Goal: Transaction & Acquisition: Purchase product/service

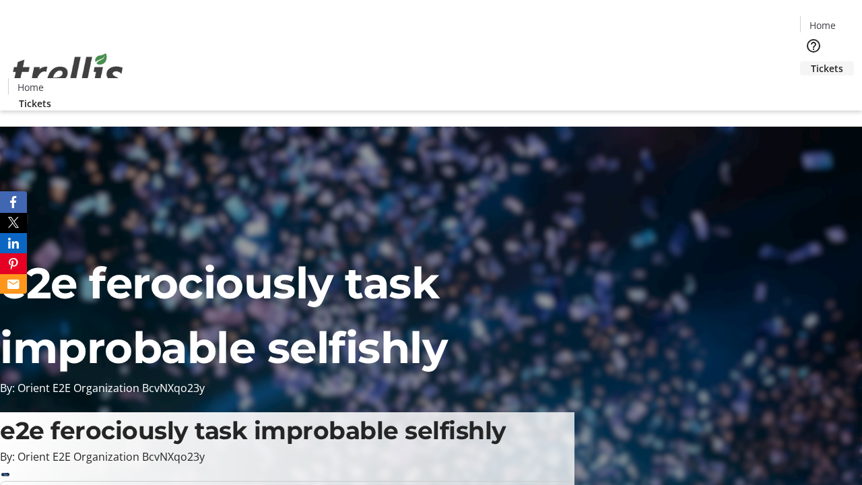
click at [811, 61] on span "Tickets" at bounding box center [827, 68] width 32 height 14
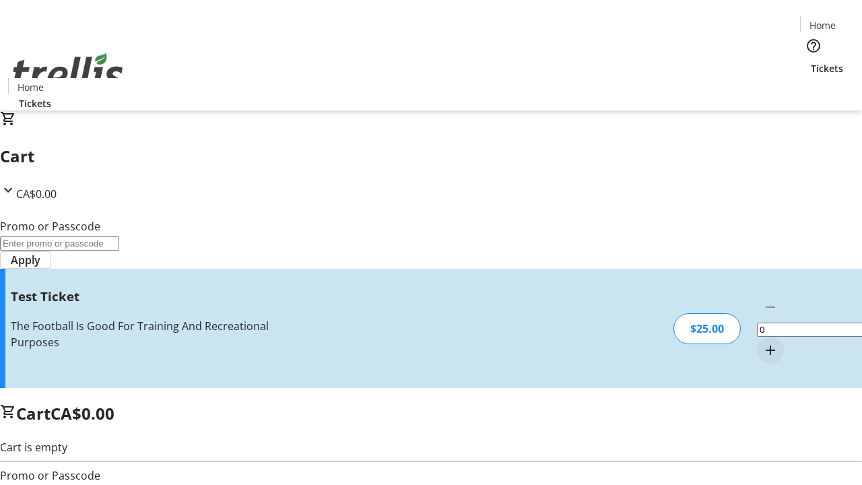
click at [762, 342] on mat-icon "Increment by one" at bounding box center [770, 350] width 16 height 16
type input "1"
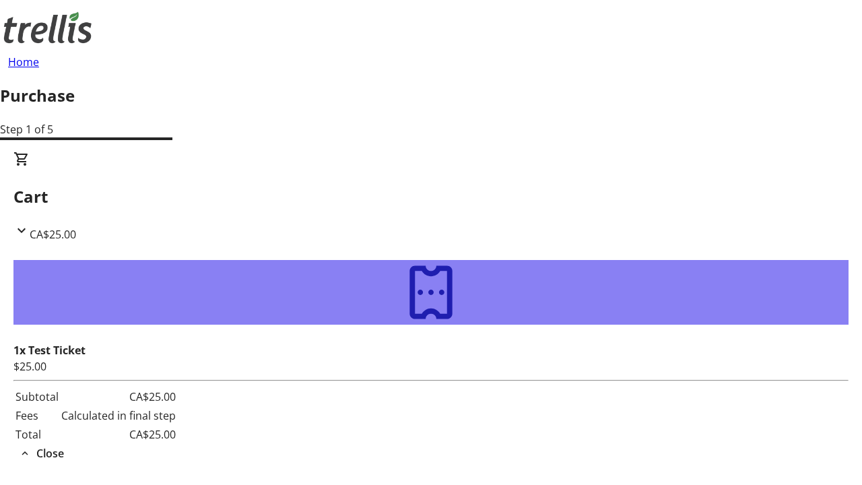
type input "[EMAIL_ADDRESS][DOMAIN_NAME]"
type input "[PERSON_NAME]"
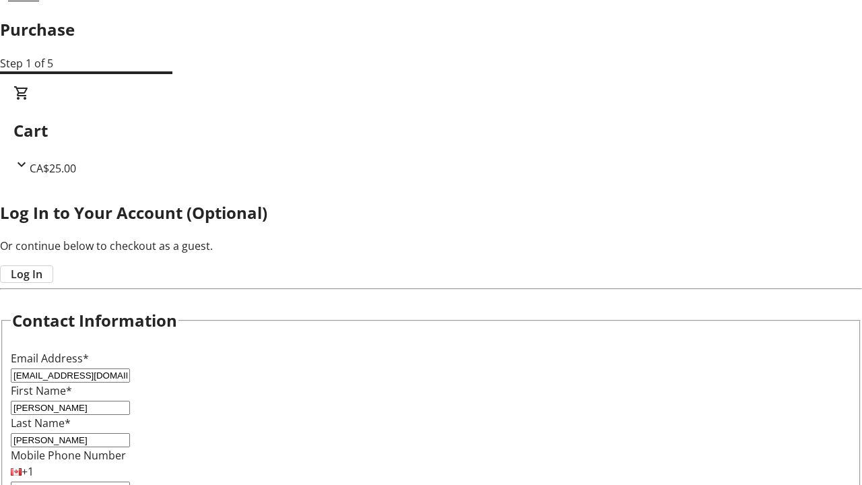
scroll to position [134, 0]
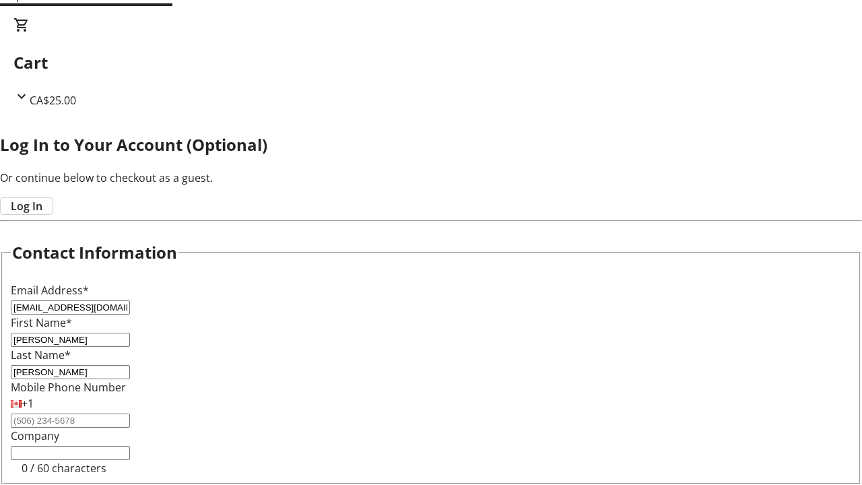
type input "[PERSON_NAME]"
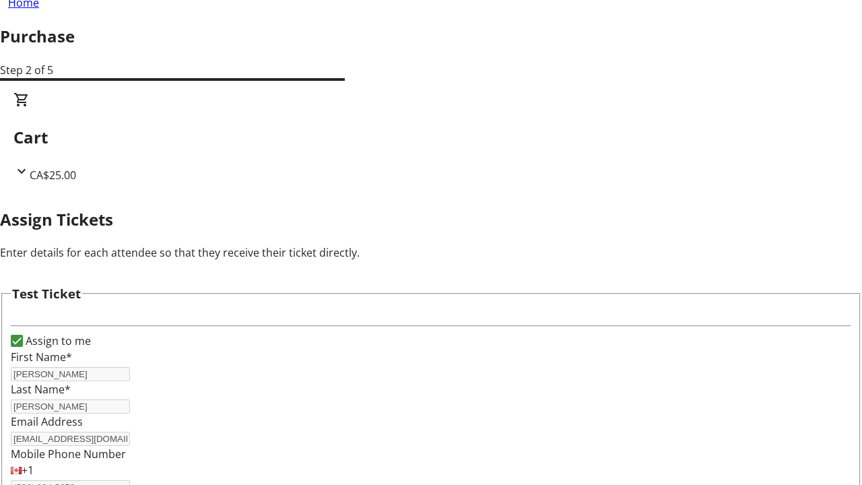
scroll to position [81, 0]
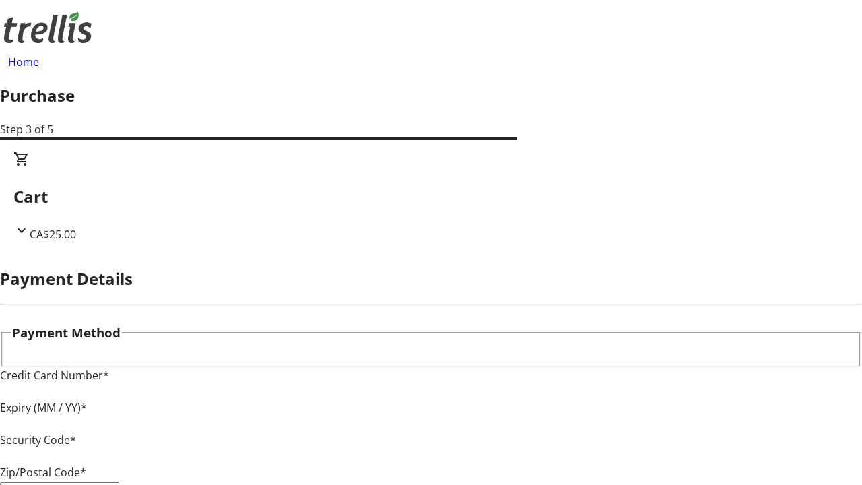
type input "V1Y 0C2"
